Goal: Transaction & Acquisition: Purchase product/service

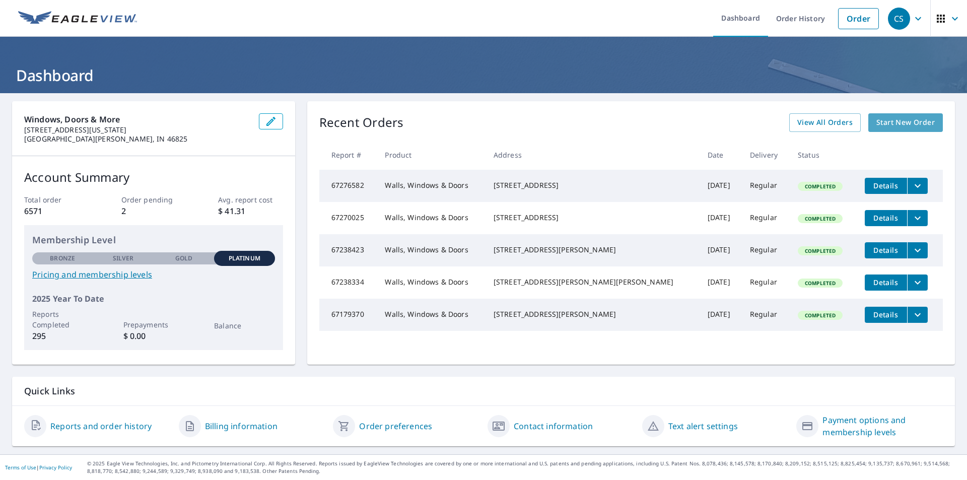
click at [890, 118] on span "Start New Order" at bounding box center [905, 122] width 58 height 13
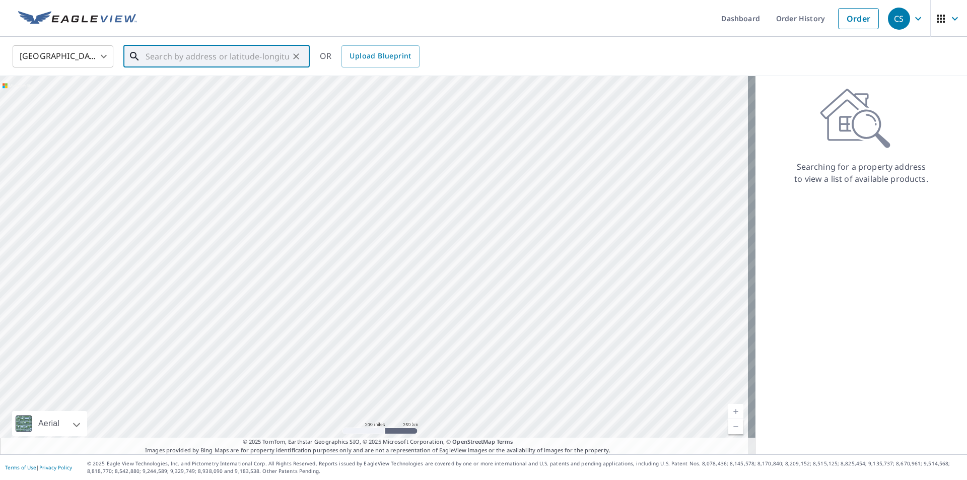
click at [231, 60] on input "text" at bounding box center [218, 56] width 144 height 28
click at [194, 96] on p "[PERSON_NAME], IN 46797" at bounding box center [223, 97] width 158 height 10
type input "20728 Old [STREET_ADDRESS][PERSON_NAME]"
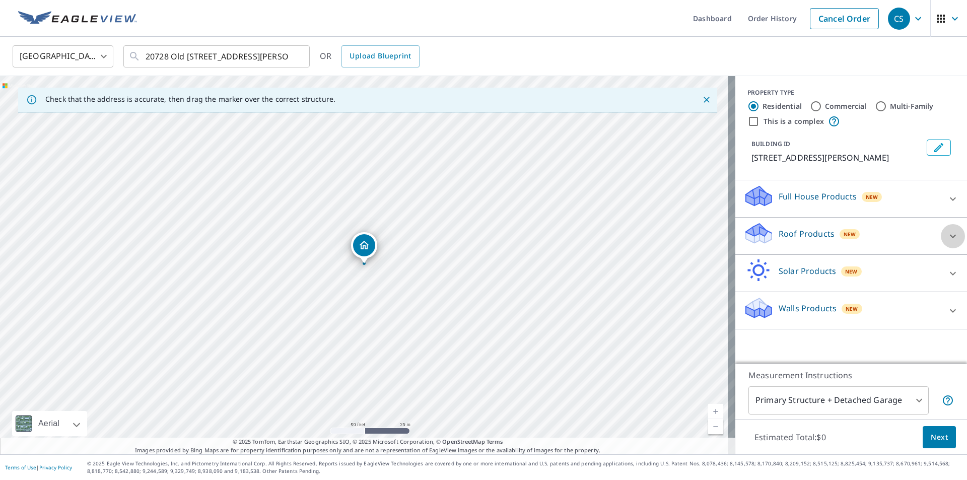
click at [941, 238] on div at bounding box center [953, 236] width 24 height 24
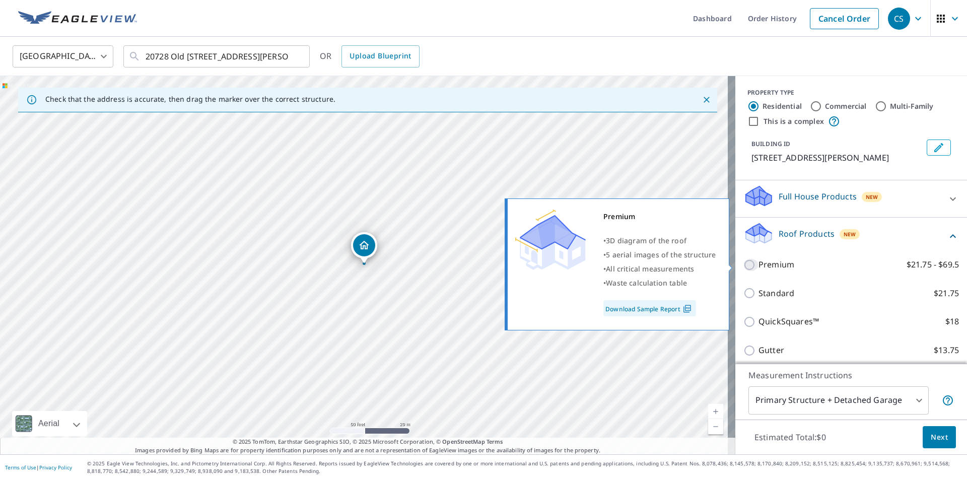
click at [743, 261] on input "Premium $21.75 - $69.5" at bounding box center [750, 265] width 15 height 12
checkbox input "true"
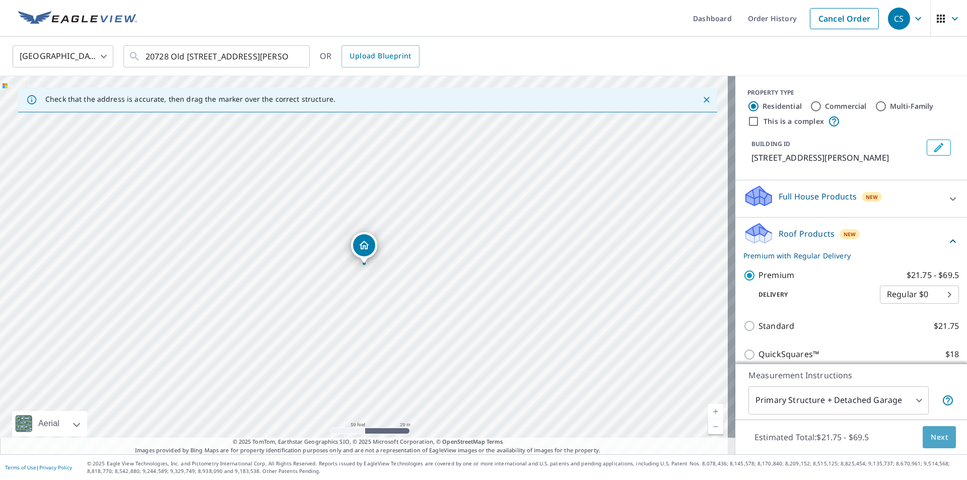
click at [936, 438] on span "Next" at bounding box center [939, 437] width 17 height 13
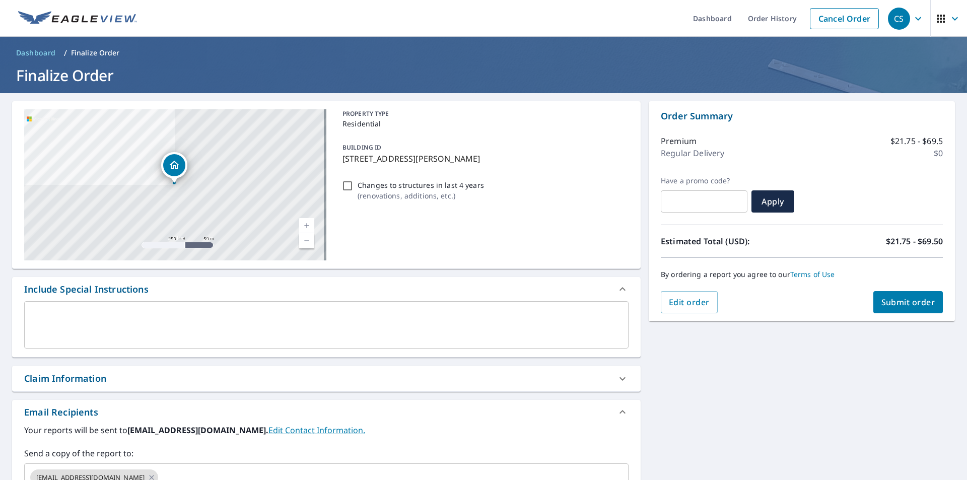
click at [161, 307] on div "x ​" at bounding box center [326, 324] width 604 height 47
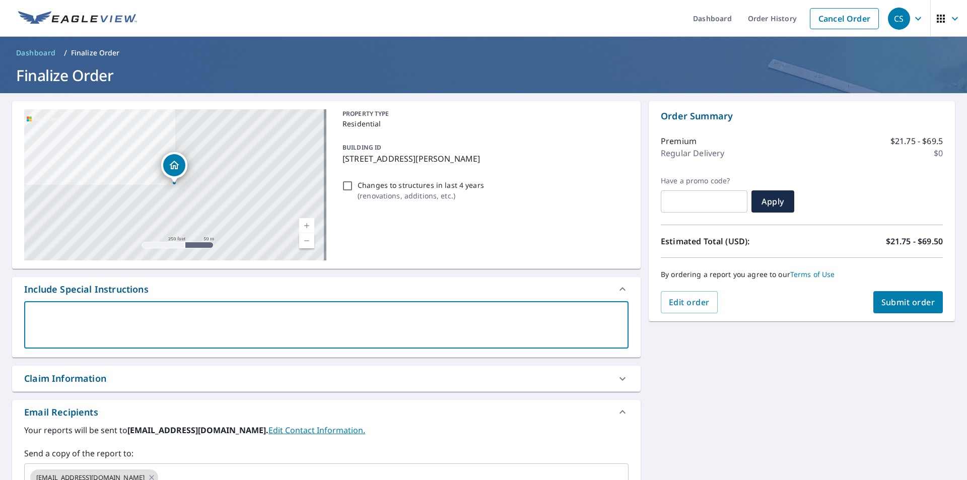
type textarea "P"
type textarea "x"
checkbox input "true"
type textarea "Pr"
type textarea "x"
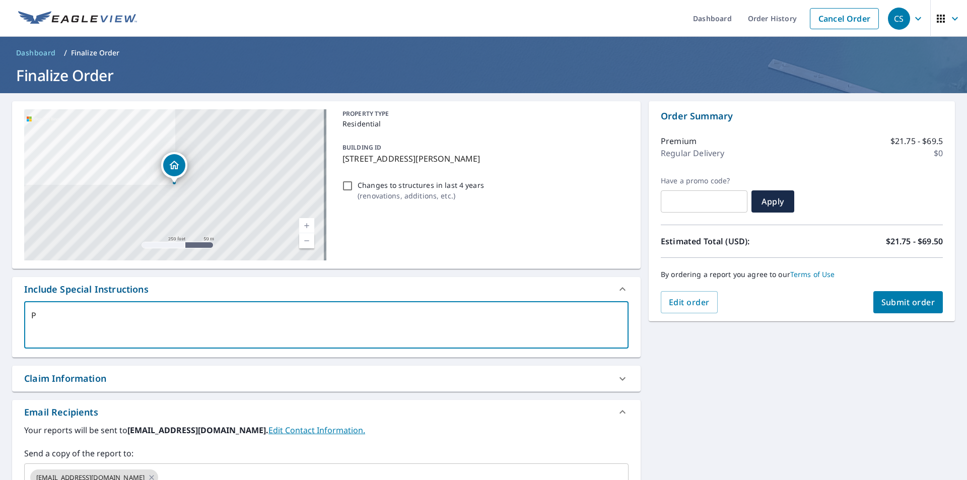
checkbox input "true"
type textarea "Pri"
type textarea "x"
checkbox input "true"
type textarea "Prim"
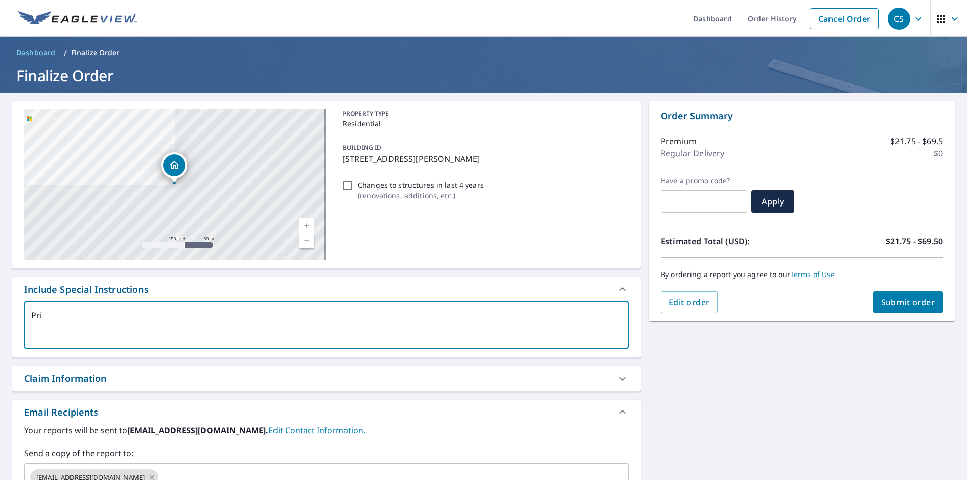
type textarea "x"
checkbox input "true"
type textarea "Prima"
type textarea "x"
checkbox input "true"
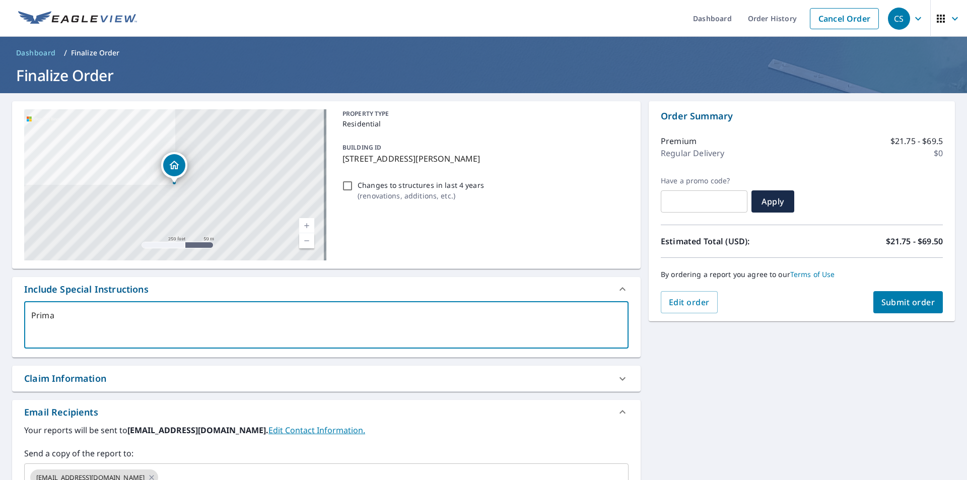
type textarea "Primar"
type textarea "x"
checkbox input "true"
type textarea "Primary"
type textarea "x"
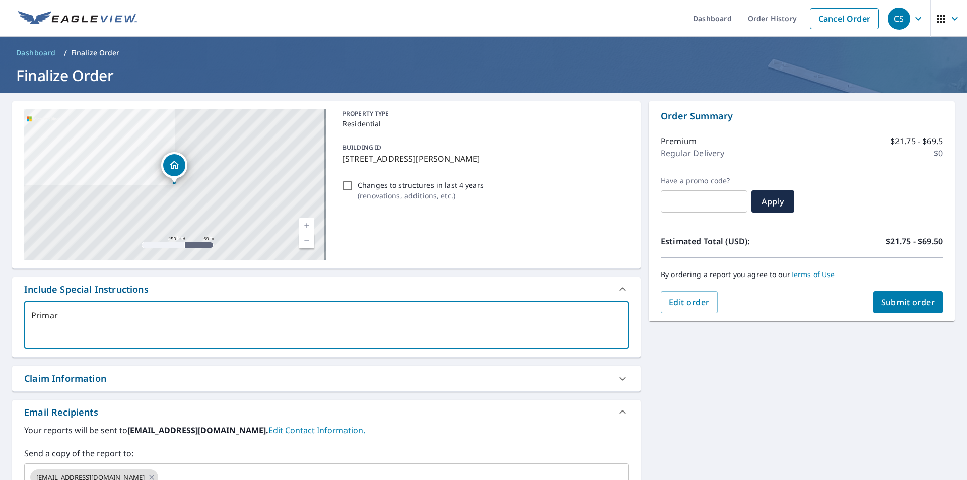
checkbox input "true"
type textarea "Primary"
type textarea "x"
checkbox input "true"
type textarea "Primary s"
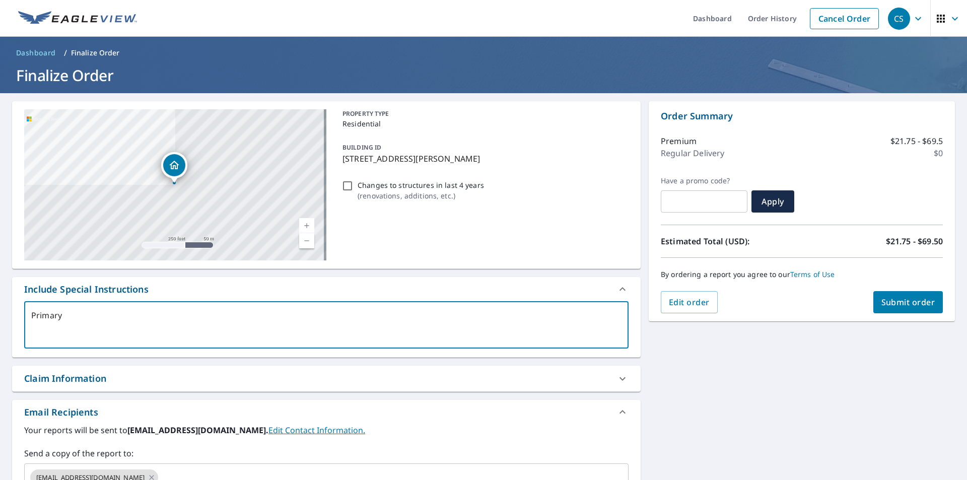
type textarea "x"
checkbox input "true"
type textarea "Primary st"
type textarea "x"
checkbox input "true"
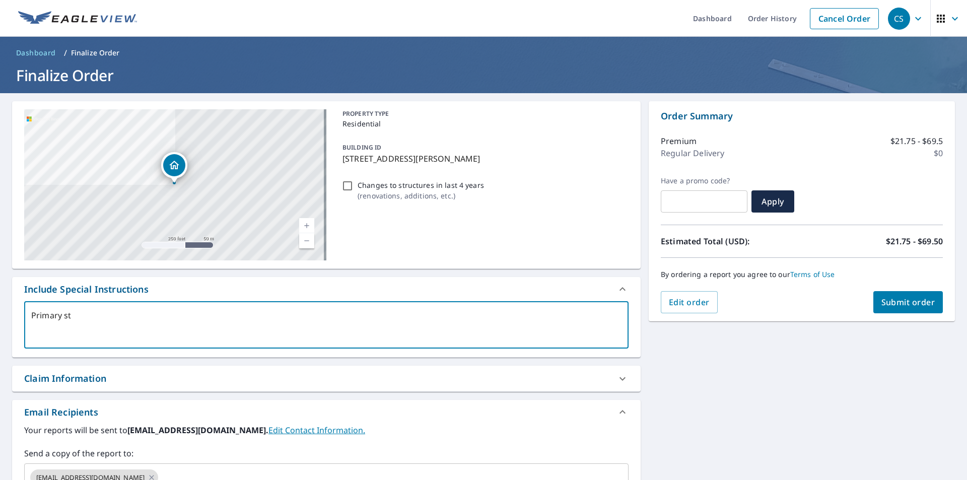
type textarea "Primary str"
type textarea "x"
checkbox input "true"
type textarea "Primary stru"
type textarea "x"
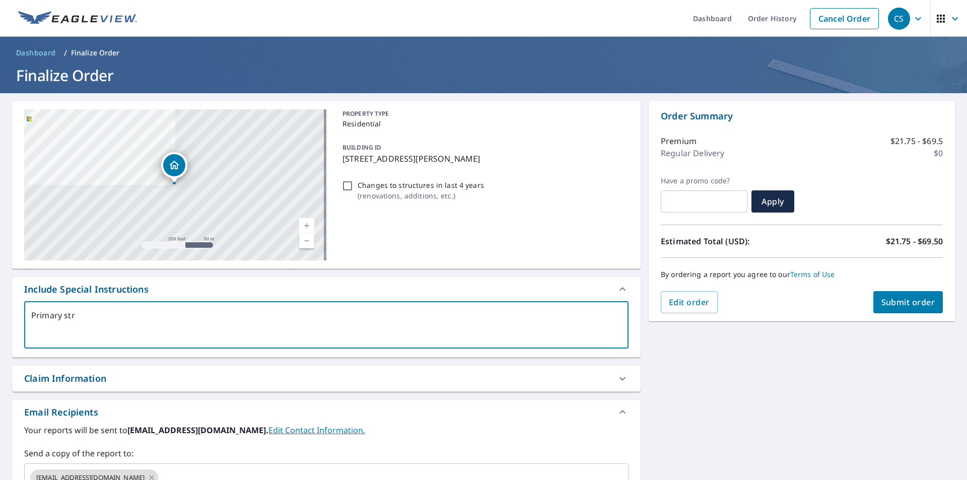
checkbox input "true"
type textarea "Primary strud"
type textarea "x"
checkbox input "true"
type textarea "Primary stru"
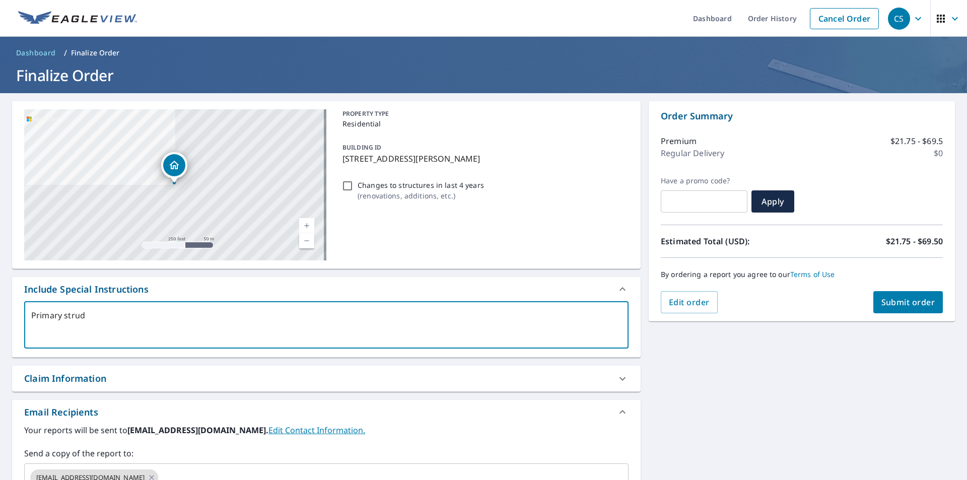
type textarea "x"
checkbox input "true"
type textarea "Primary struc"
type textarea "x"
checkbox input "true"
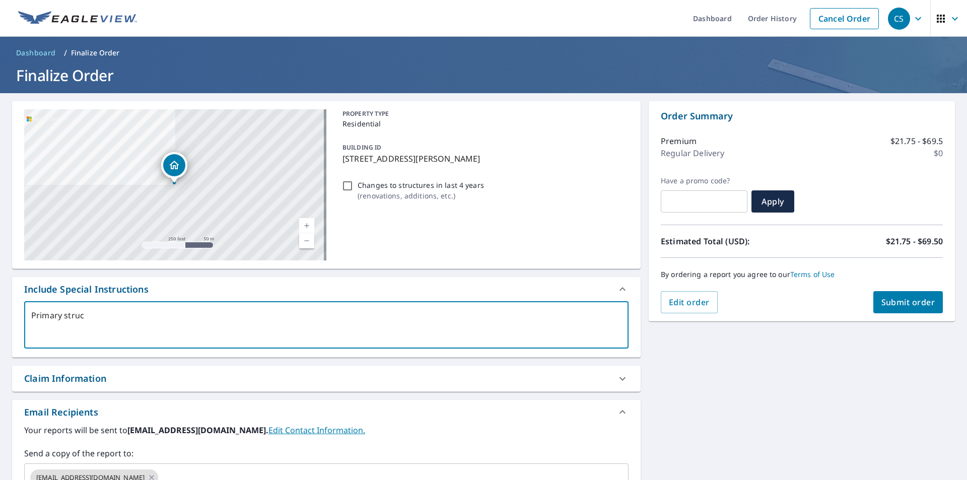
type textarea "Primary struct"
type textarea "x"
checkbox input "true"
type textarea "Primary structu"
type textarea "x"
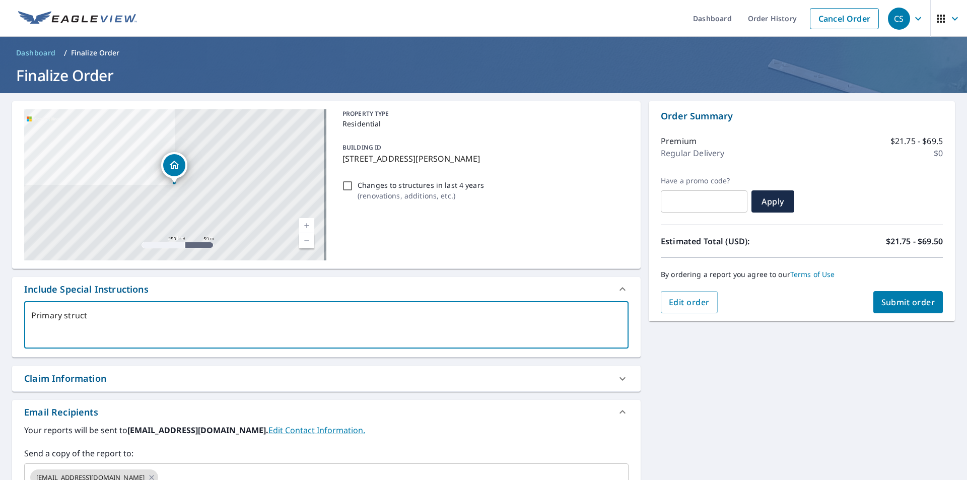
checkbox input "true"
type textarea "Primary structur"
type textarea "x"
checkbox input "true"
type textarea "Primary structure"
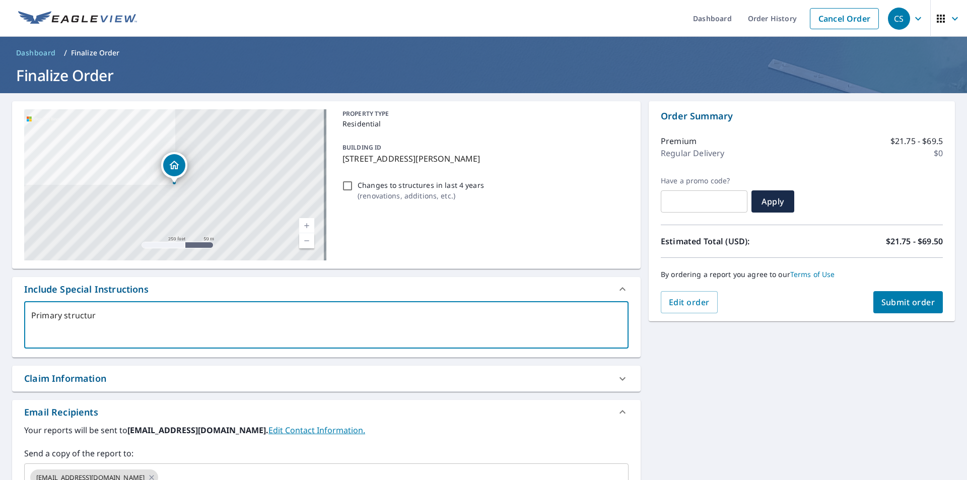
type textarea "x"
checkbox input "true"
type textarea "Primary structure"
type textarea "x"
checkbox input "true"
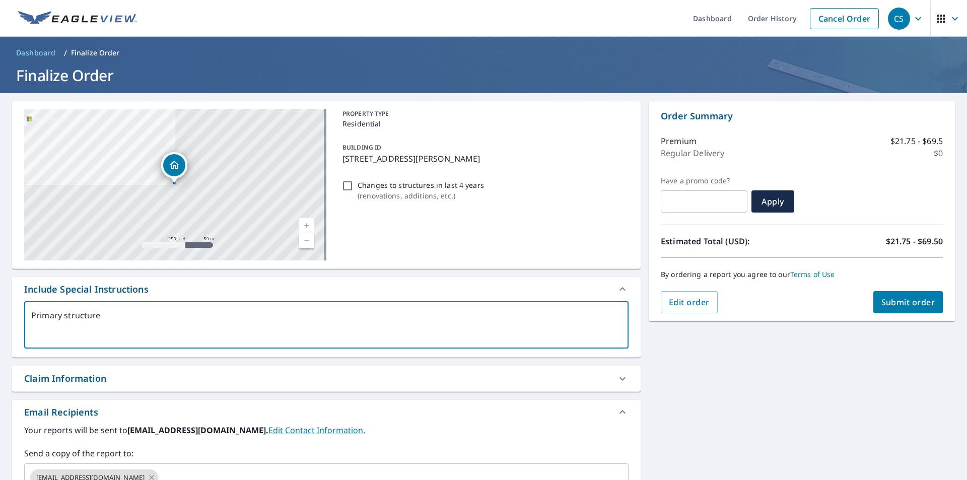
type textarea "Primary structure o"
type textarea "x"
checkbox input "true"
type textarea "Primary structure on"
type textarea "x"
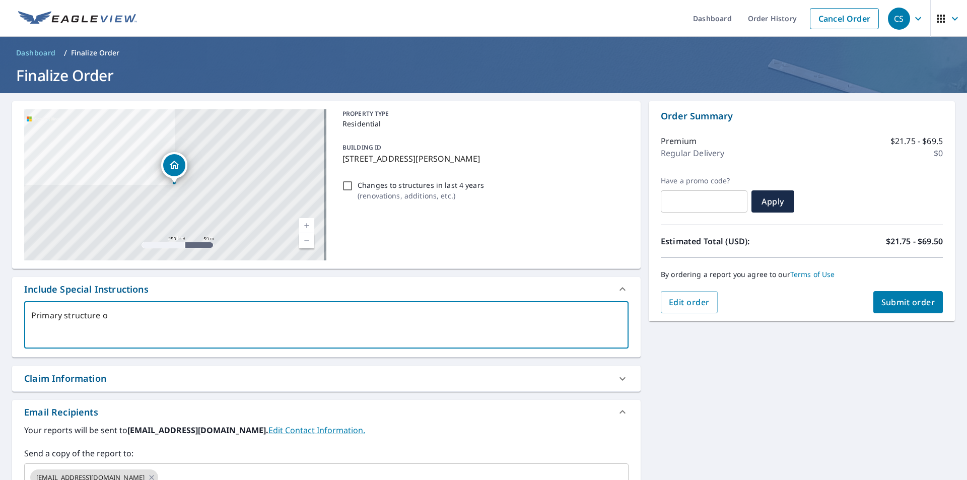
checkbox input "true"
type textarea "Primary structure o"
type textarea "x"
checkbox input "true"
type textarea "Primary structure"
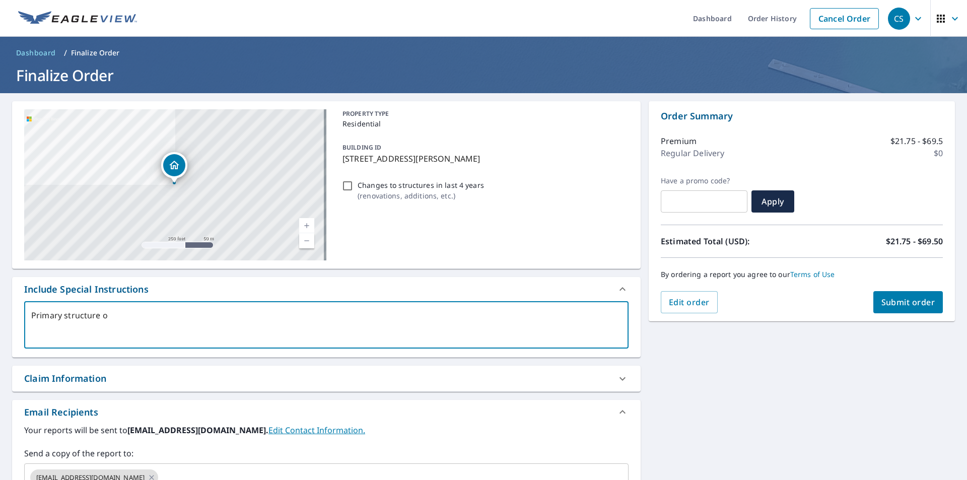
type textarea "x"
checkbox input "true"
type textarea "Primary structure a"
type textarea "x"
checkbox input "true"
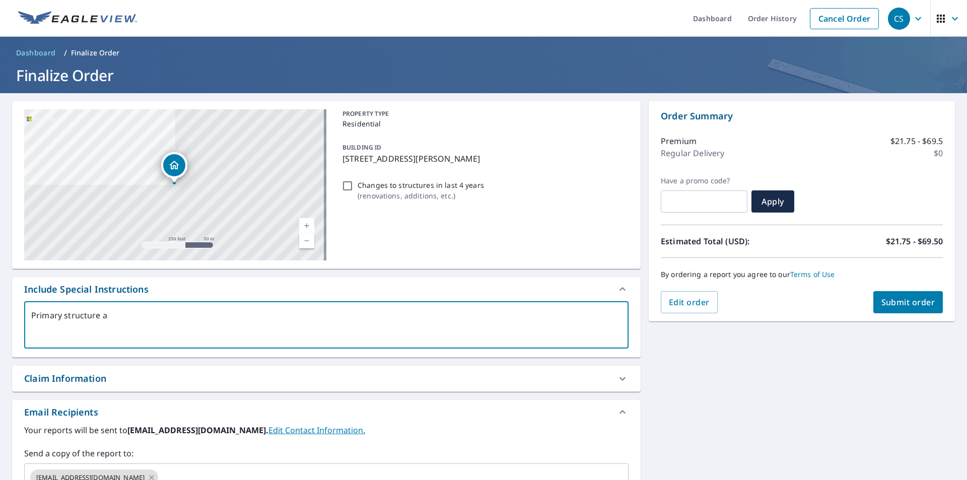
type textarea "Primary structure an"
type textarea "x"
checkbox input "true"
type textarea "Primary structure and"
type textarea "x"
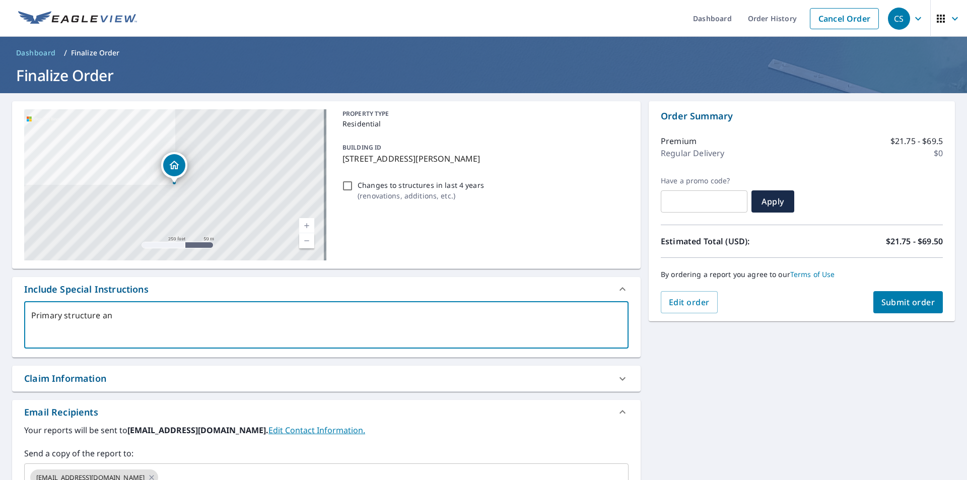
checkbox input "true"
type textarea "Primary structure and"
type textarea "x"
checkbox input "true"
type textarea "Primary structure and d"
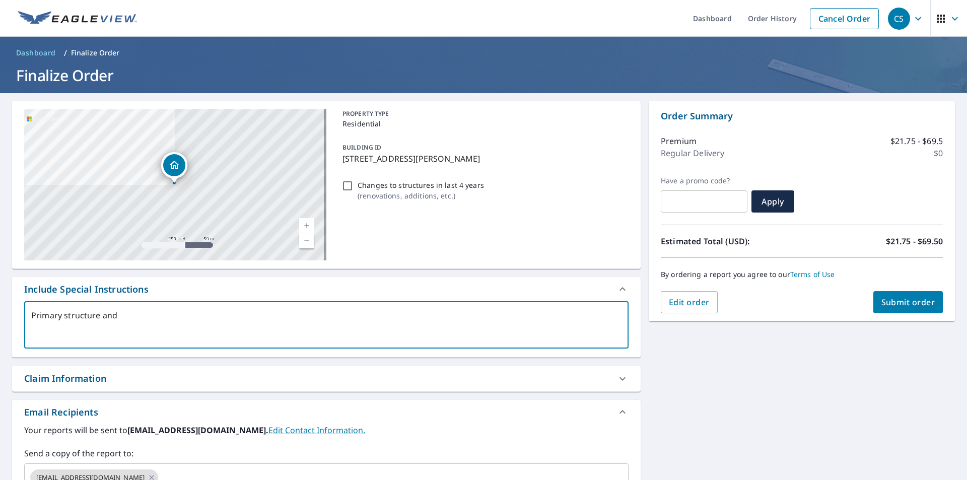
type textarea "x"
checkbox input "true"
type textarea "Primary structure and de"
type textarea "x"
checkbox input "true"
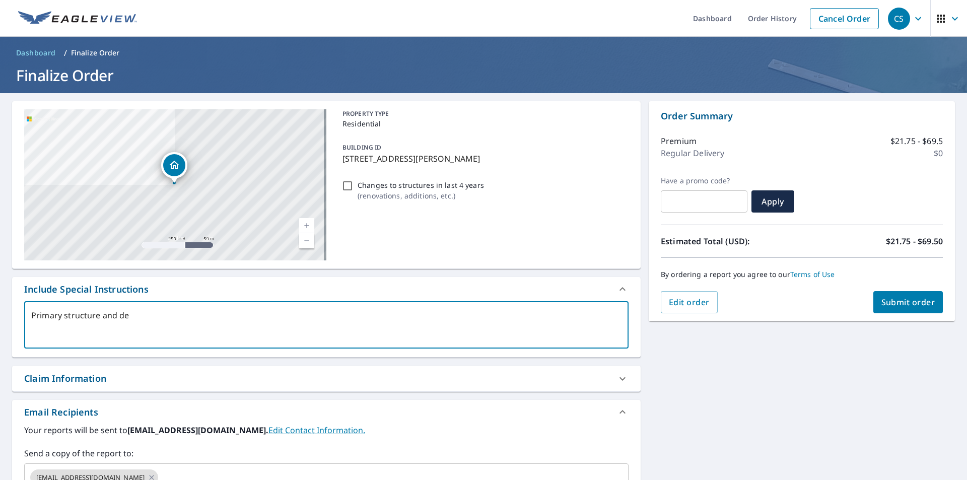
type textarea "Primary structure and det"
type textarea "x"
checkbox input "true"
type textarea "Primary structure and deta"
type textarea "x"
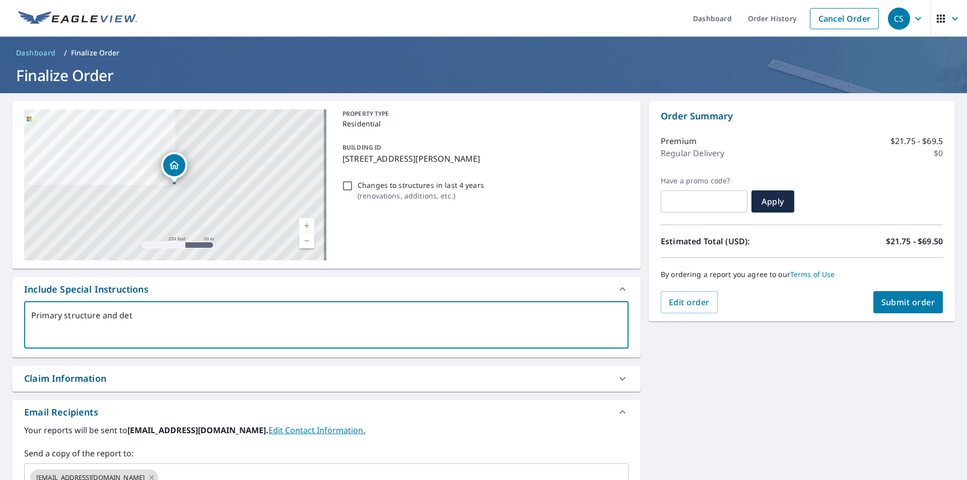
checkbox input "true"
type textarea "Primary structure and detac"
type textarea "x"
checkbox input "true"
type textarea "Primary structure and detach"
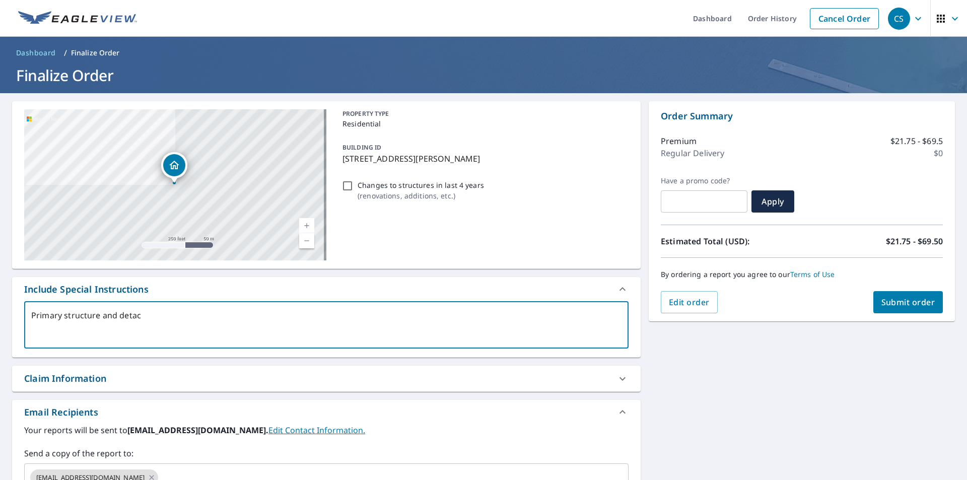
type textarea "x"
checkbox input "true"
type textarea "Primary structure and detache"
type textarea "x"
checkbox input "true"
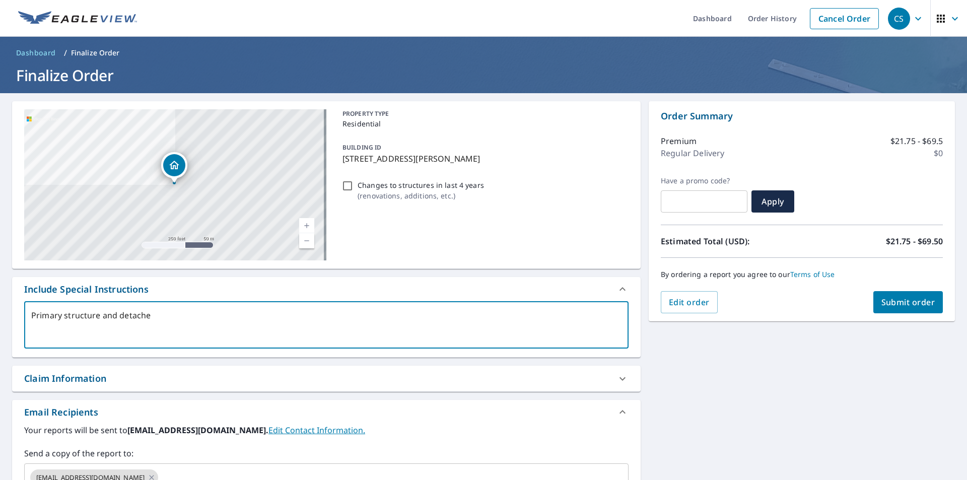
type textarea "Primary structure and detached"
type textarea "x"
checkbox input "true"
type textarea "Primary structure and detached"
type textarea "x"
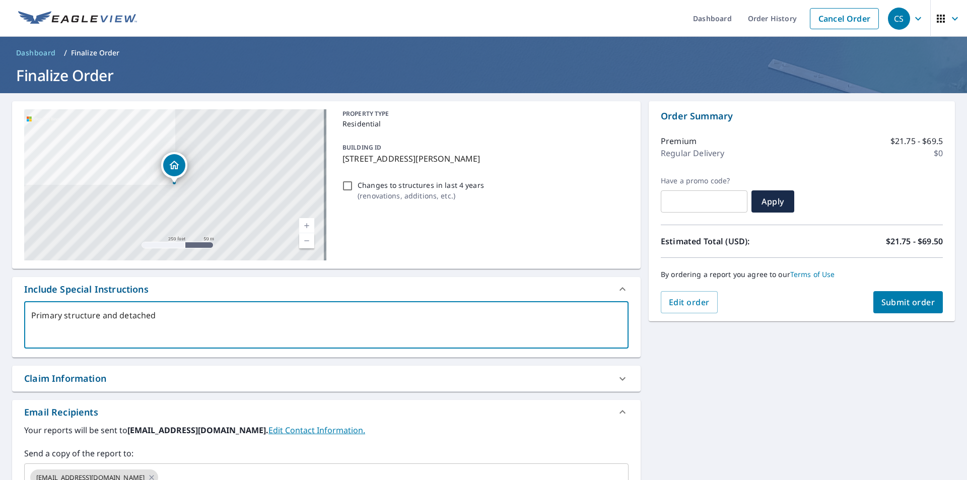
checkbox input "true"
type textarea "Primary structure and detached g"
type textarea "x"
checkbox input "true"
type textarea "Primary structure and detached ga"
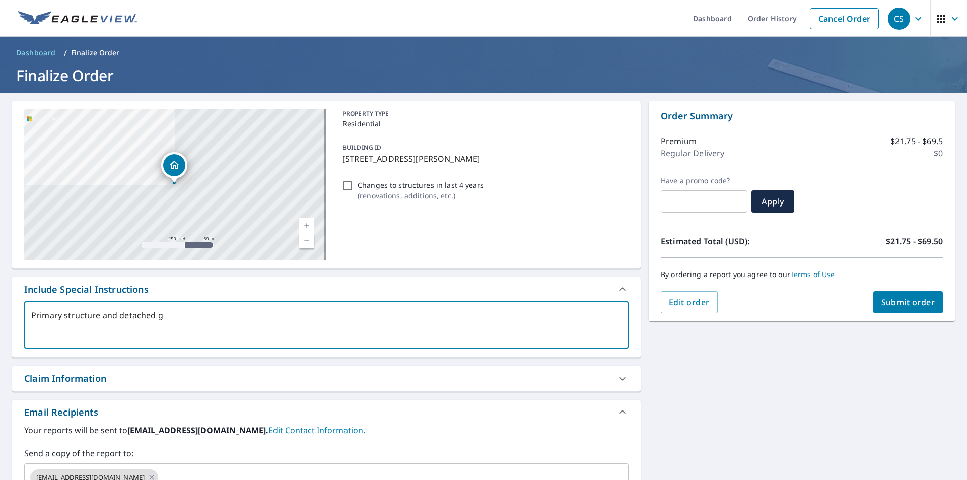
type textarea "x"
checkbox input "true"
type textarea "Primary structure and detached gar"
type textarea "x"
checkbox input "true"
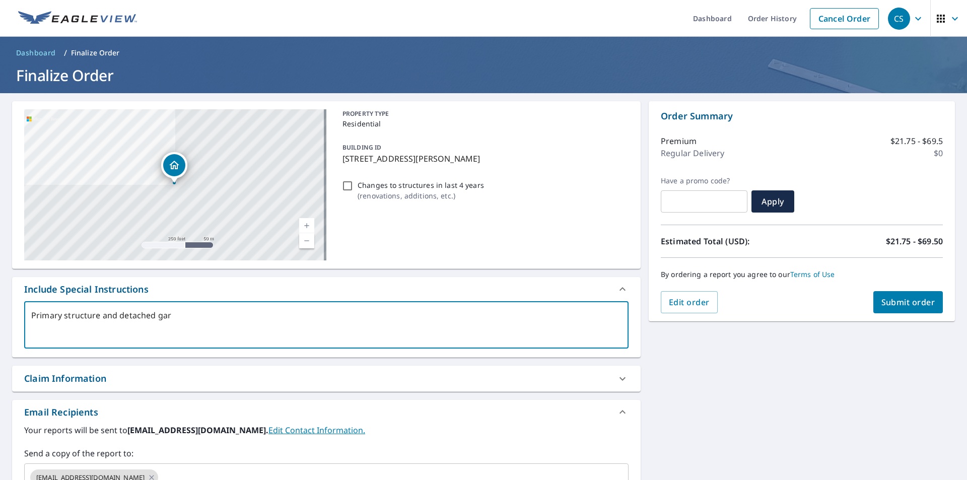
type textarea "Primary structure and detached gara"
type textarea "x"
checkbox input "true"
type textarea "Primary structure and detached garag"
type textarea "x"
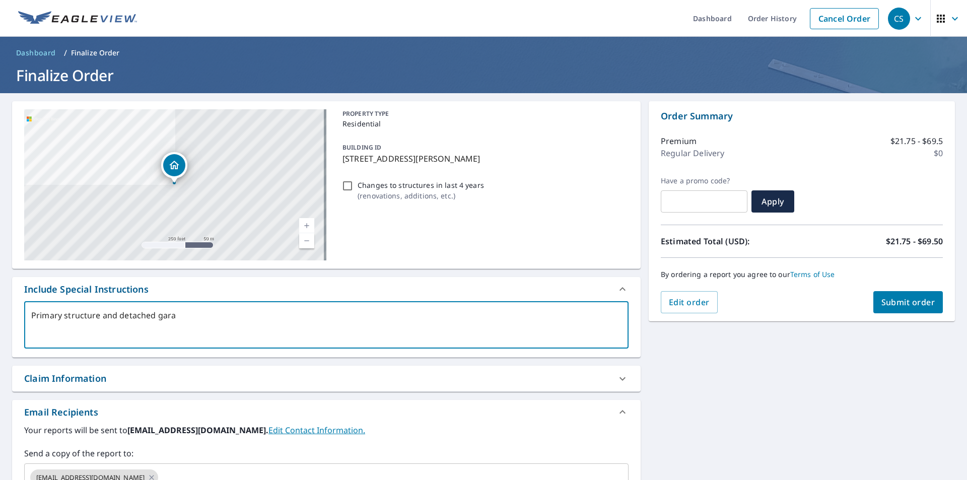
checkbox input "true"
type textarea "Primary structure and detached garage"
type textarea "x"
checkbox input "true"
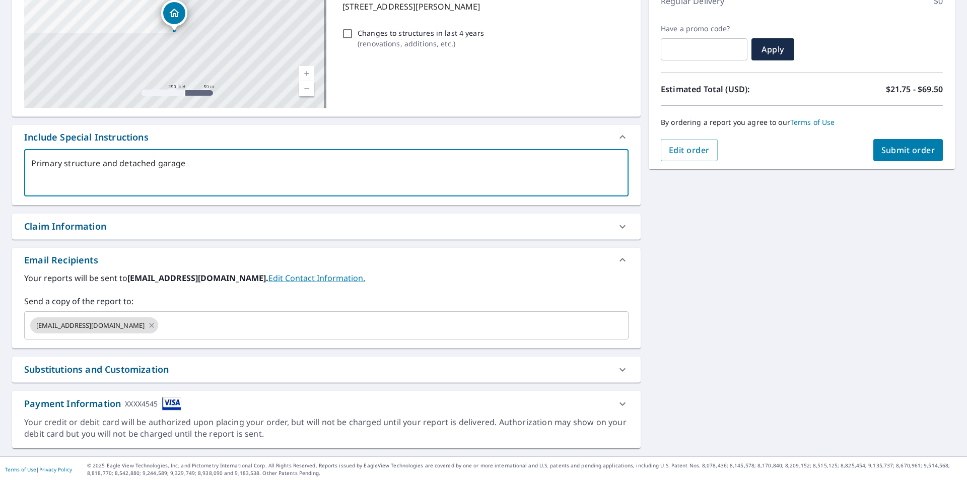
scroll to position [154, 0]
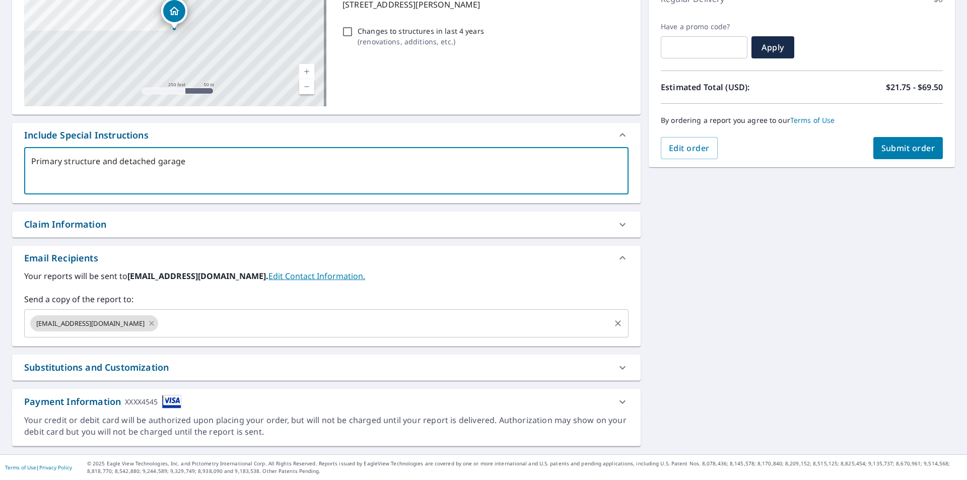
type textarea "Primary structure and detached garage"
type textarea "x"
click at [195, 322] on input "text" at bounding box center [384, 323] width 449 height 19
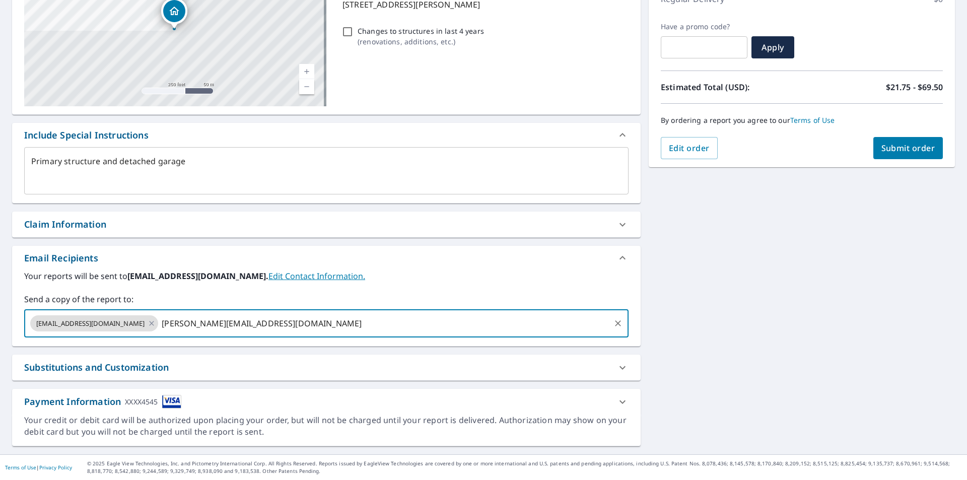
type input "[PERSON_NAME][EMAIL_ADDRESS][DOMAIN_NAME]"
type textarea "x"
checkbox input "true"
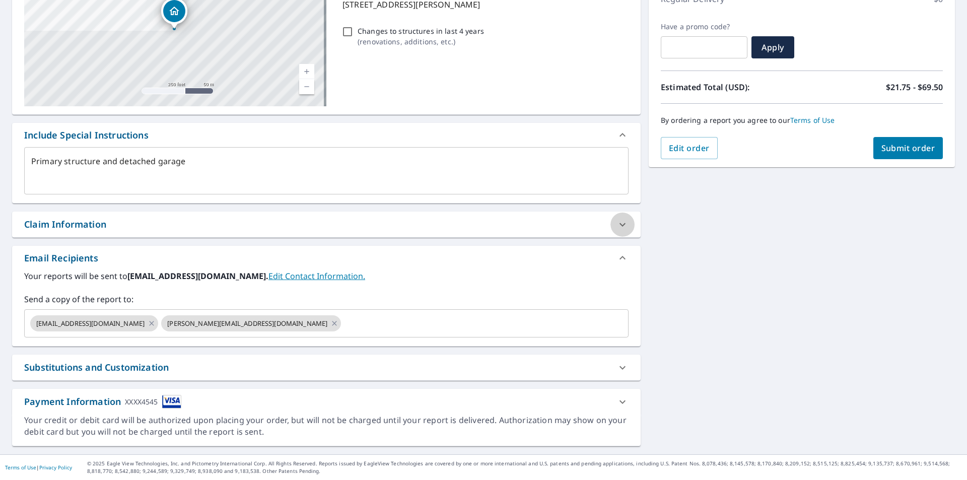
click at [619, 227] on icon at bounding box center [622, 225] width 12 height 12
type textarea "x"
checkbox input "true"
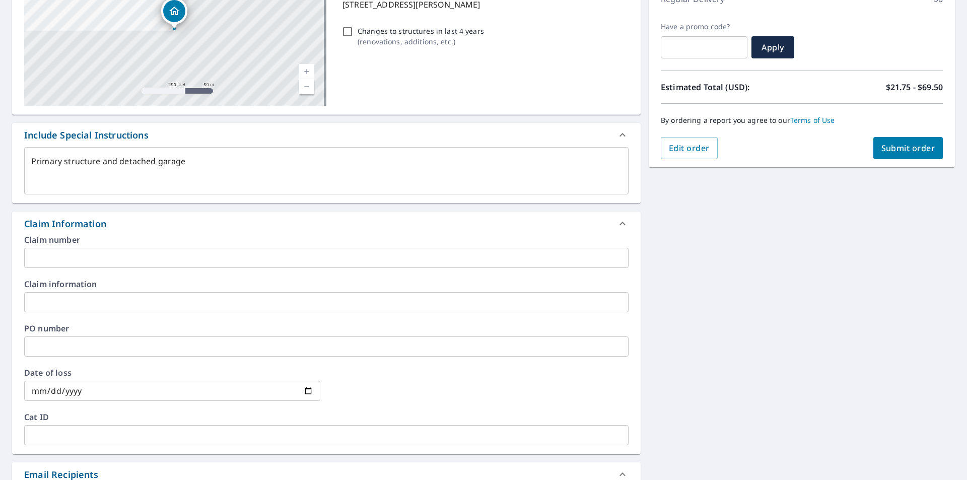
click at [188, 259] on input "text" at bounding box center [326, 258] width 604 height 20
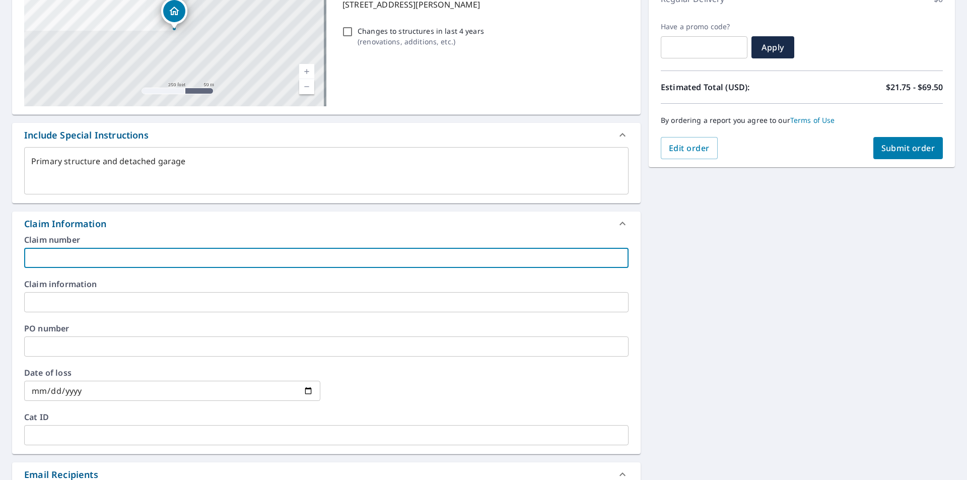
type input "[PERSON_NAME]"
type textarea "x"
checkbox input "true"
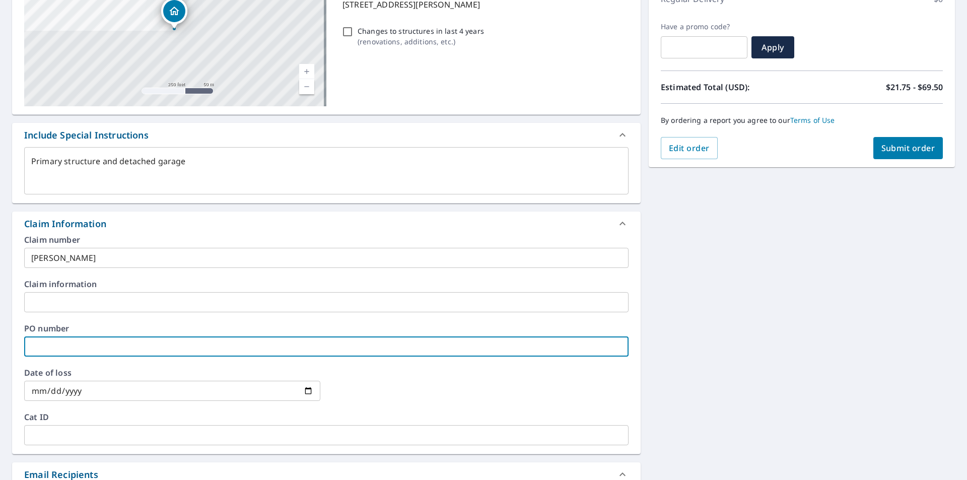
click at [98, 338] on input "text" at bounding box center [326, 346] width 604 height 20
type textarea "x"
type input "F"
checkbox input "true"
type textarea "x"
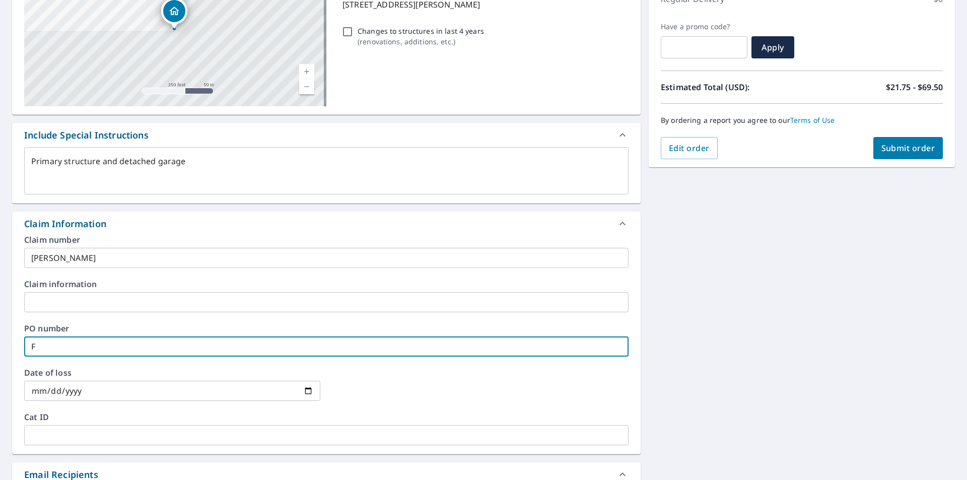
type input "Fr"
checkbox input "true"
type textarea "x"
type input "Fry"
checkbox input "true"
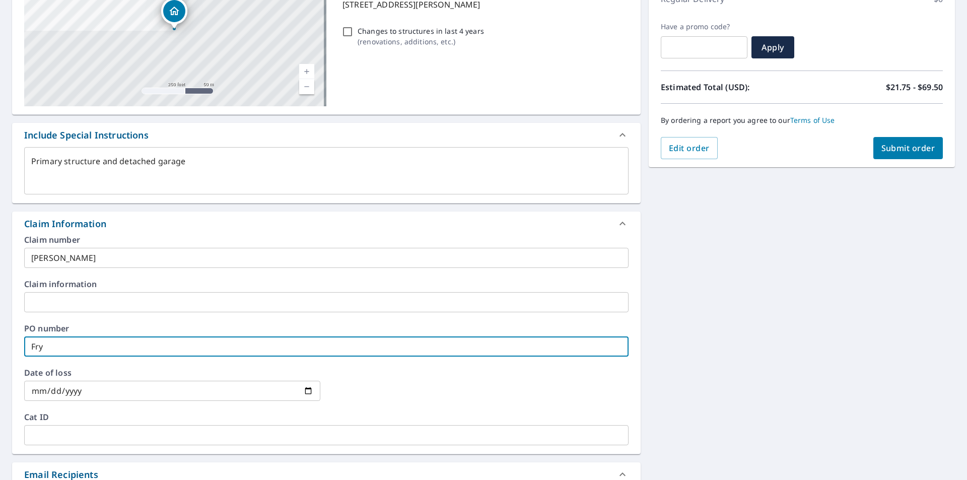
type textarea "x"
type input "Fry,"
checkbox input "true"
type textarea "x"
type input "Fry,"
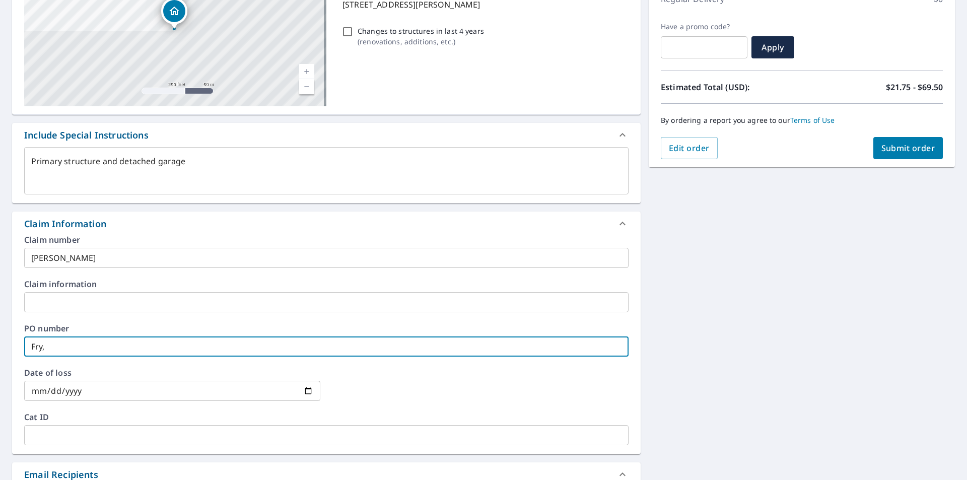
checkbox input "true"
type textarea "x"
type input "Fry, R"
checkbox input "true"
type textarea "x"
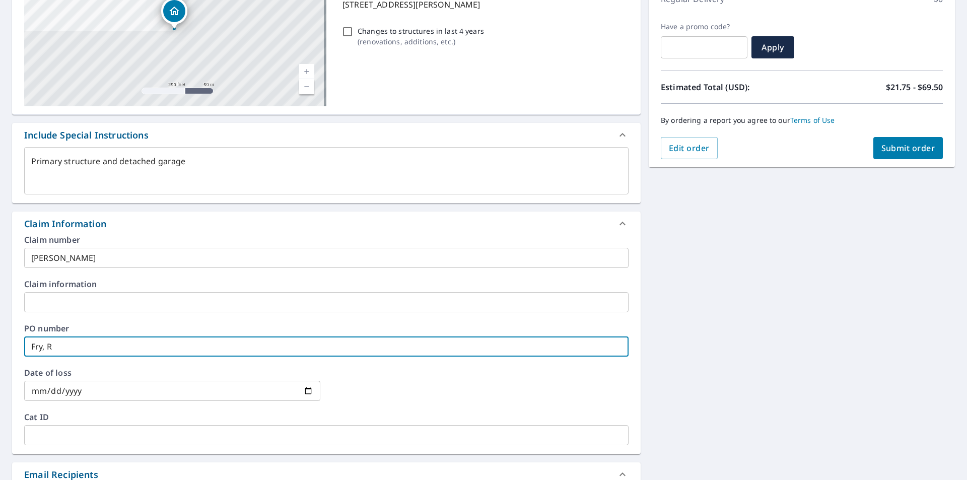
type input "Fry, Ru"
checkbox input "true"
type textarea "x"
type input "Fry, Rut"
checkbox input "true"
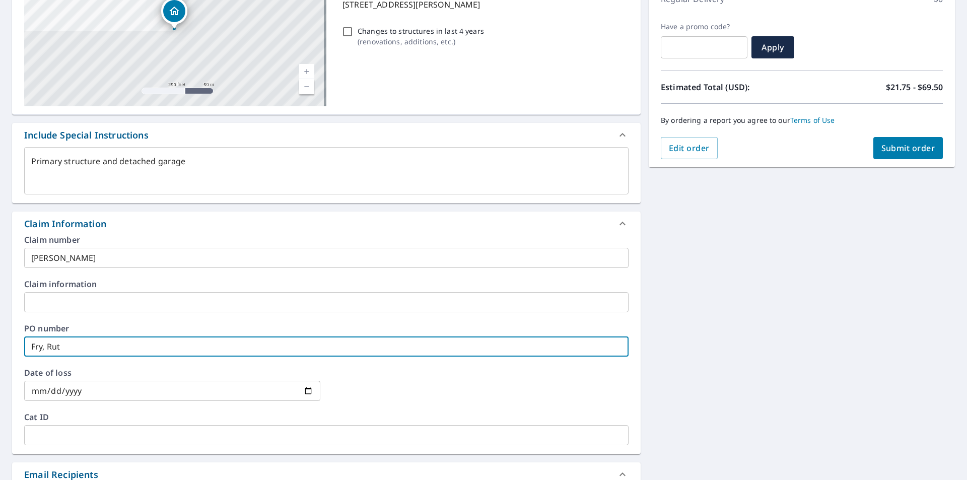
type textarea "x"
type input "[PERSON_NAME]"
checkbox input "true"
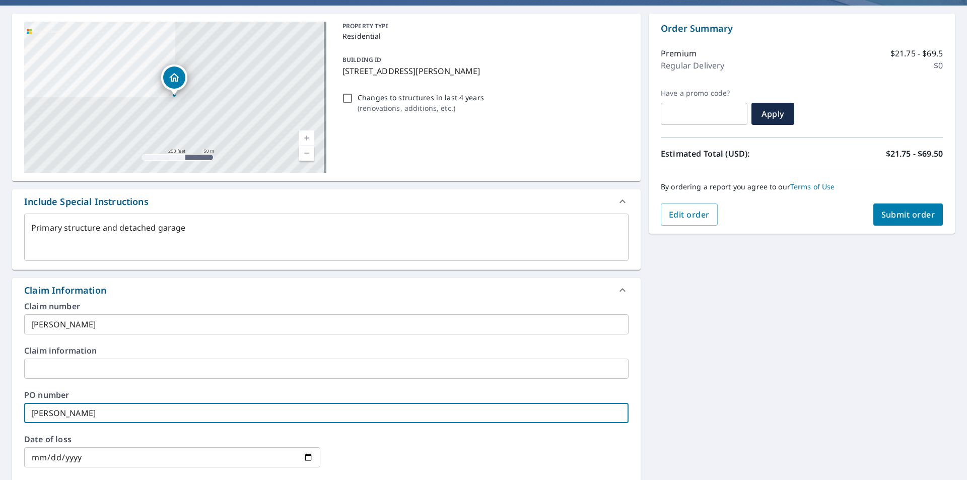
scroll to position [53, 0]
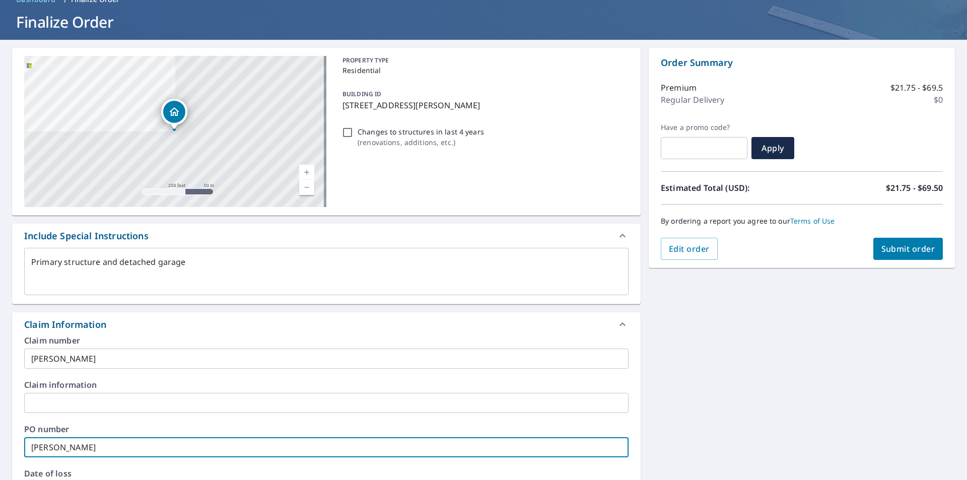
type input "[PERSON_NAME]"
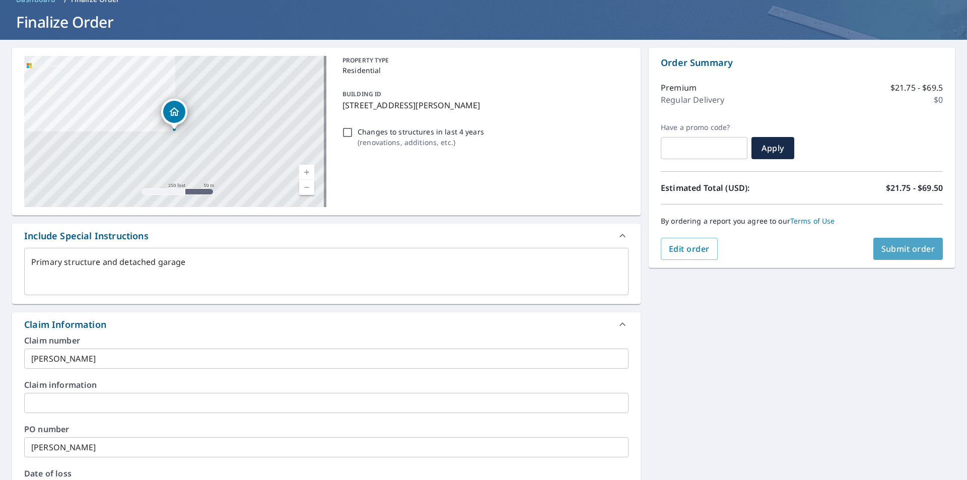
click at [913, 250] on span "Submit order" at bounding box center [908, 248] width 54 height 11
type textarea "x"
checkbox input "true"
